Goal: Task Accomplishment & Management: Use online tool/utility

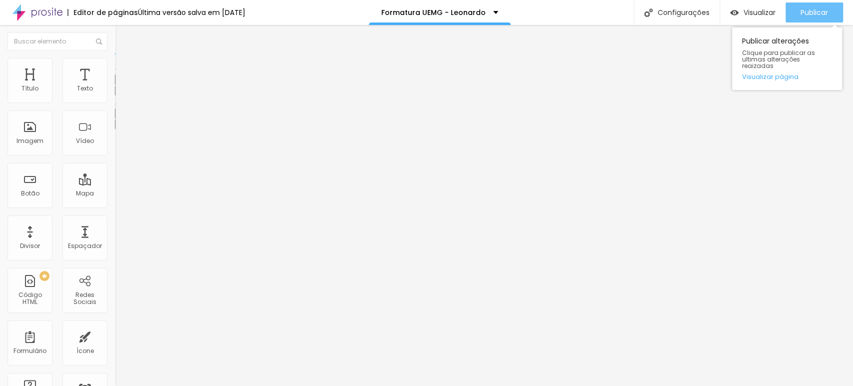
click at [815, 16] on span "Publicar" at bounding box center [813, 12] width 27 height 8
click at [800, 8] on span "Publicar" at bounding box center [813, 12] width 27 height 8
click at [815, 15] on span "Publicar" at bounding box center [813, 12] width 27 height 8
click at [796, 14] on button "Publicar" at bounding box center [813, 12] width 57 height 20
click at [800, 8] on span "Publicar" at bounding box center [813, 12] width 27 height 8
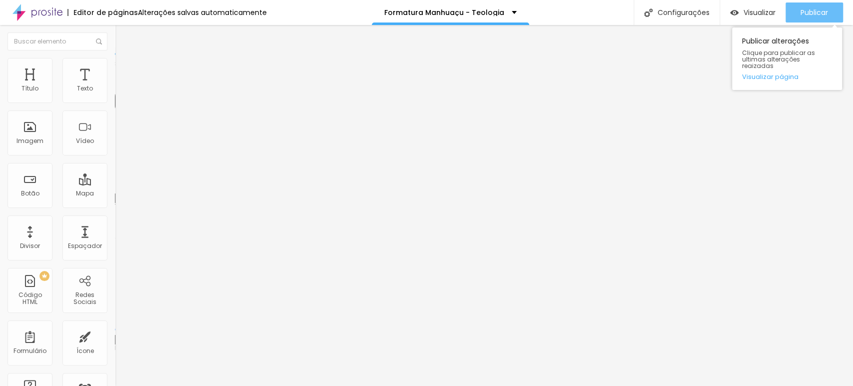
click at [798, 9] on button "Publicar" at bounding box center [813, 12] width 57 height 20
click at [815, 18] on div "Publicar" at bounding box center [813, 12] width 27 height 20
click at [810, 21] on div "Publicar" at bounding box center [813, 12] width 27 height 20
